Goal: Task Accomplishment & Management: Complete application form

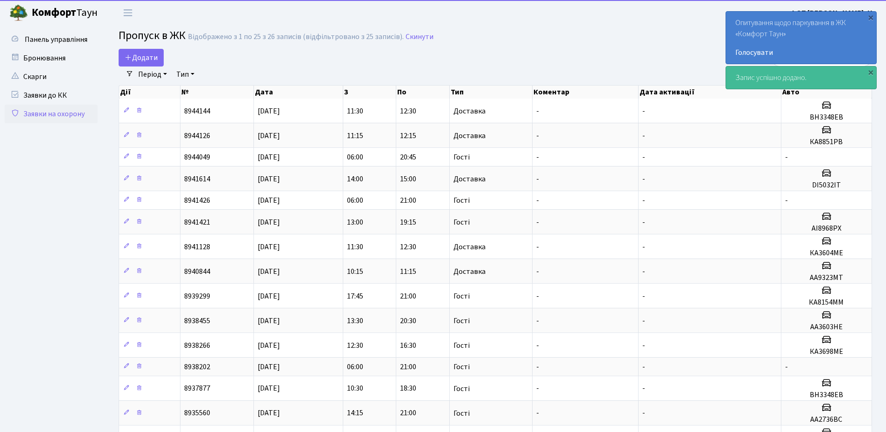
select select "25"
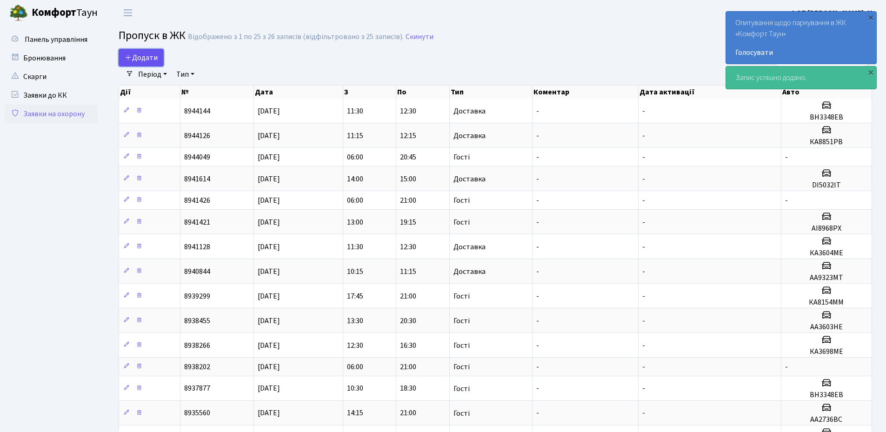
click at [147, 59] on span "Додати" at bounding box center [141, 58] width 33 height 10
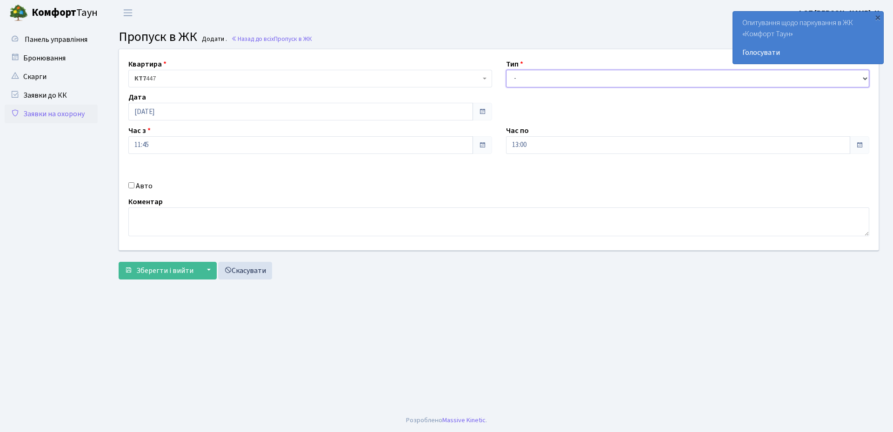
click at [526, 80] on select "- Доставка Таксі Гості Сервіс" at bounding box center [688, 79] width 364 height 18
select select "1"
click at [506, 70] on select "- Доставка Таксі Гості Сервіс" at bounding box center [688, 79] width 364 height 18
click at [131, 186] on input "Авто" at bounding box center [131, 185] width 6 height 6
checkbox input "true"
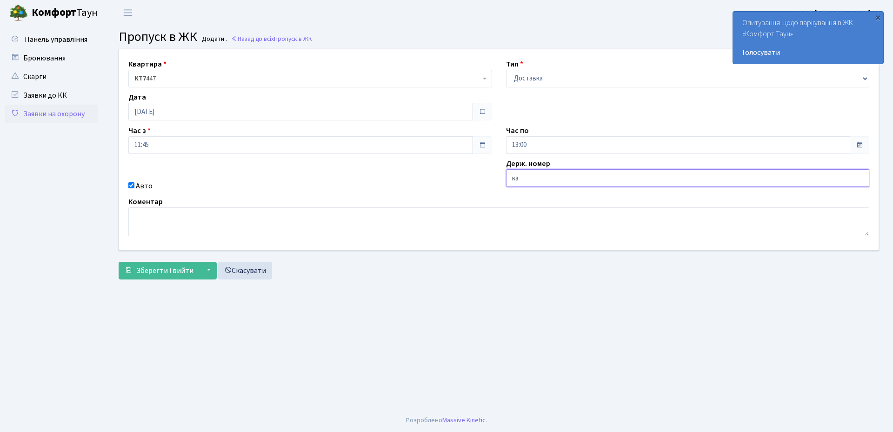
type input "КА3604МЕ"
click at [173, 275] on span "Зберегти і вийти" at bounding box center [164, 271] width 57 height 10
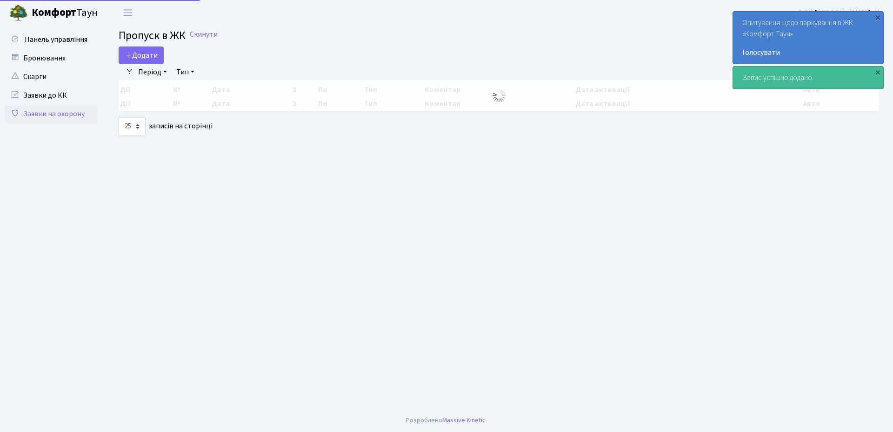
select select "25"
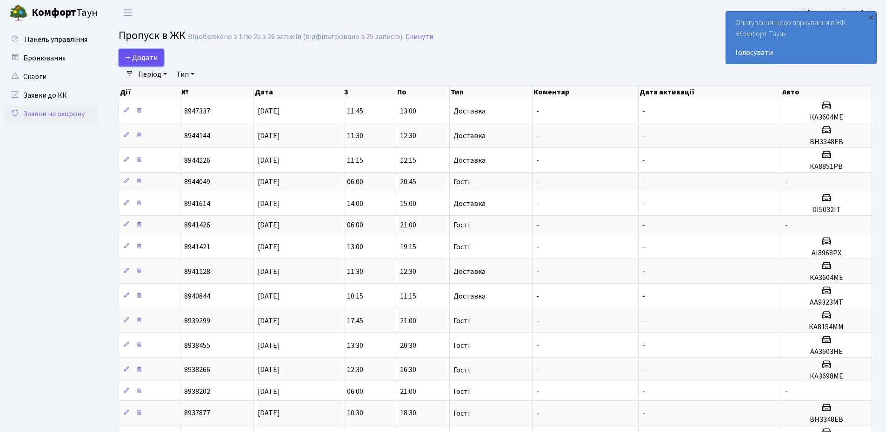
click at [140, 60] on span "Додати" at bounding box center [141, 58] width 33 height 10
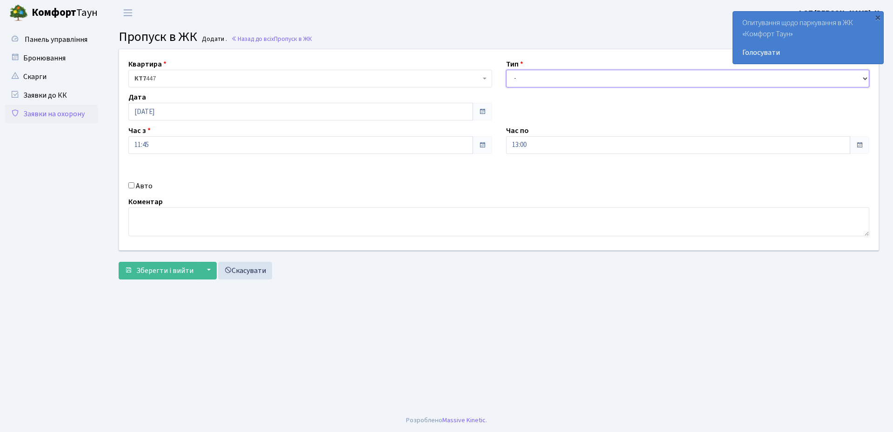
click at [526, 84] on select "- Доставка Таксі Гості Сервіс" at bounding box center [688, 79] width 364 height 18
select select "3"
click at [506, 70] on select "- Доставка Таксі Гості Сервіс" at bounding box center [688, 79] width 364 height 18
click at [169, 113] on input "[DATE]" at bounding box center [300, 112] width 345 height 18
click at [196, 171] on td "5" at bounding box center [194, 173] width 14 height 14
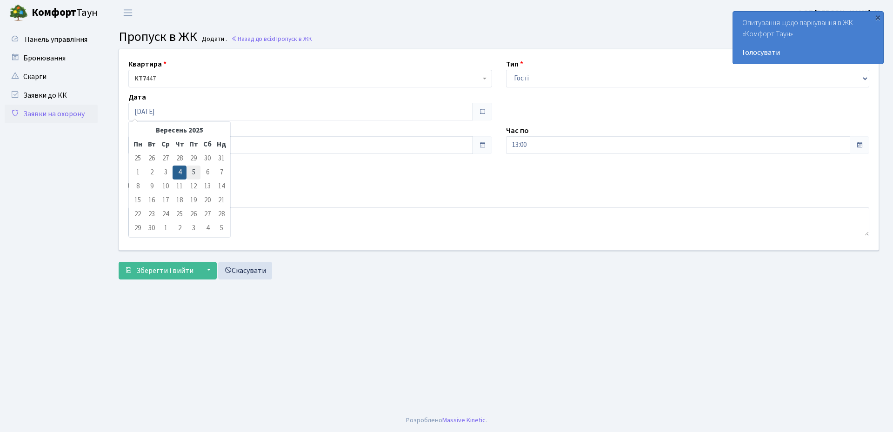
type input "05.09.2025"
click at [181, 146] on input "11:45" at bounding box center [300, 145] width 345 height 18
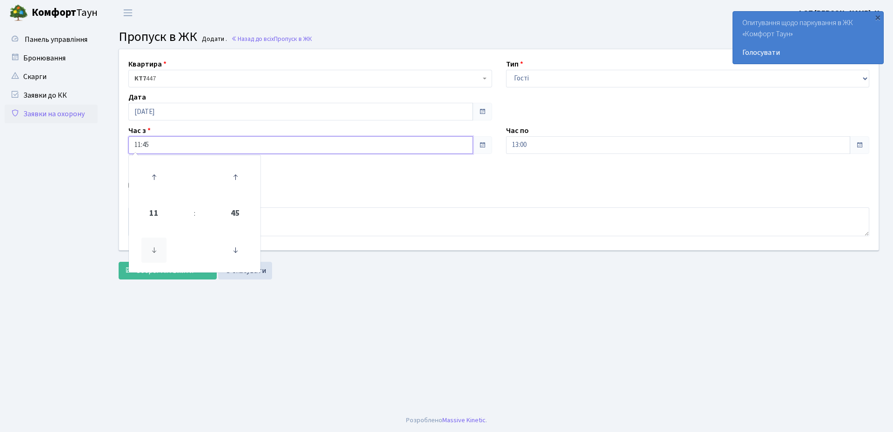
click at [152, 251] on icon at bounding box center [153, 250] width 25 height 25
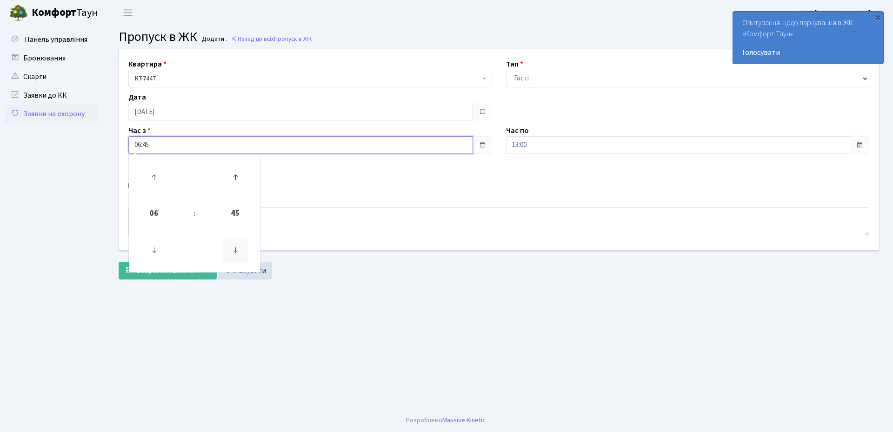
click at [234, 253] on icon at bounding box center [235, 250] width 25 height 25
type input "06:00"
click at [325, 189] on div "Авто" at bounding box center [310, 185] width 378 height 11
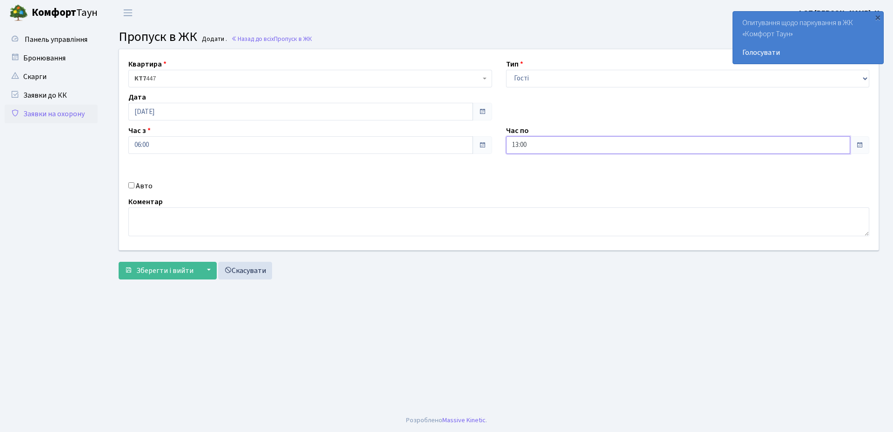
click at [553, 144] on input "13:00" at bounding box center [678, 145] width 345 height 18
click at [531, 177] on icon at bounding box center [531, 177] width 25 height 25
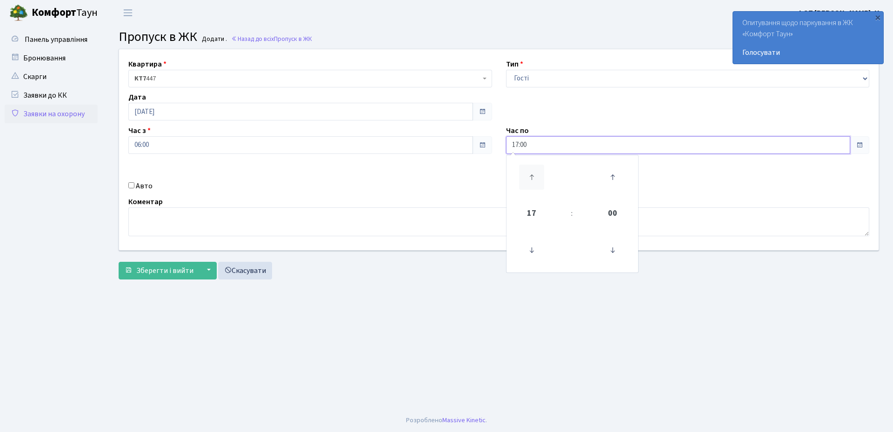
click at [531, 177] on icon at bounding box center [531, 177] width 25 height 25
type input "21:00"
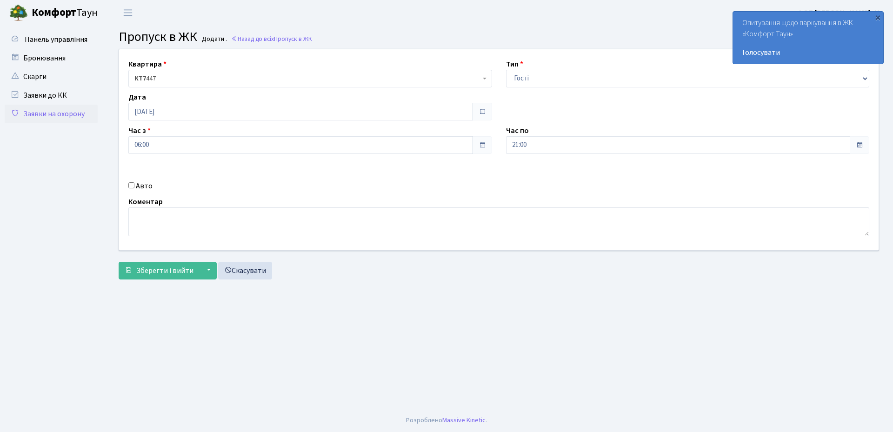
click at [450, 200] on div "Коментар" at bounding box center [498, 216] width 755 height 40
click at [145, 271] on span "Зберегти і вийти" at bounding box center [164, 271] width 57 height 10
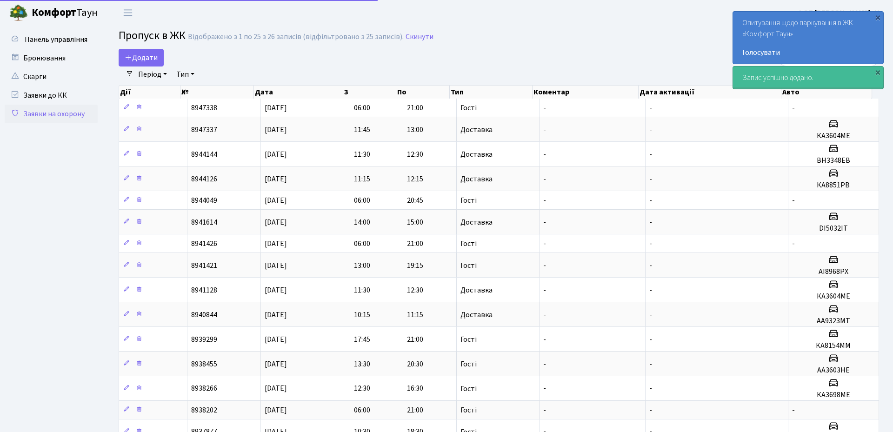
select select "25"
